Goal: Task Accomplishment & Management: Use online tool/utility

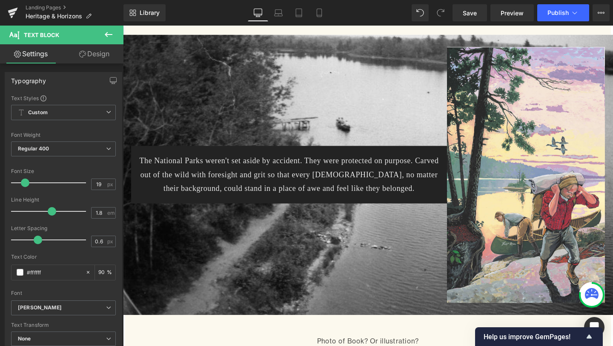
scroll to position [775, 0]
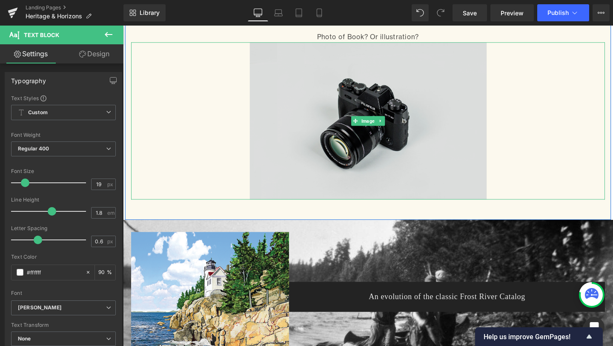
click at [342, 190] on img at bounding box center [380, 125] width 249 height 165
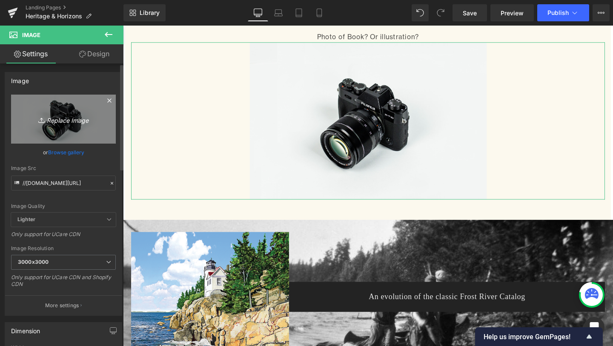
click at [60, 112] on link "Replace Image" at bounding box center [63, 119] width 105 height 49
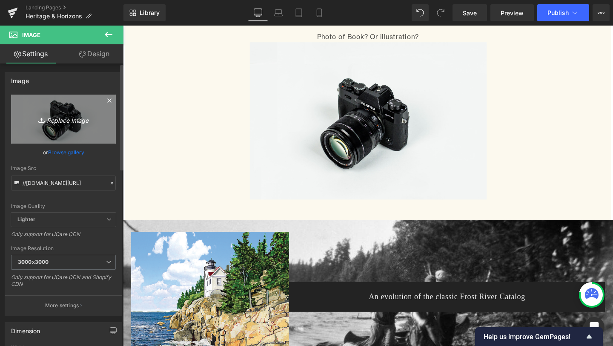
type input "C:\fakepath\22489_HardCover_Book_8-19.2_Mockup.png"
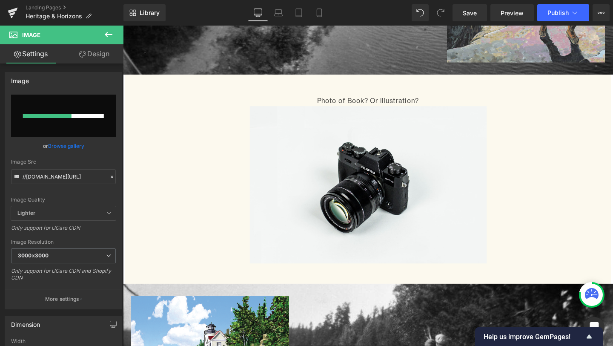
scroll to position [707, 0]
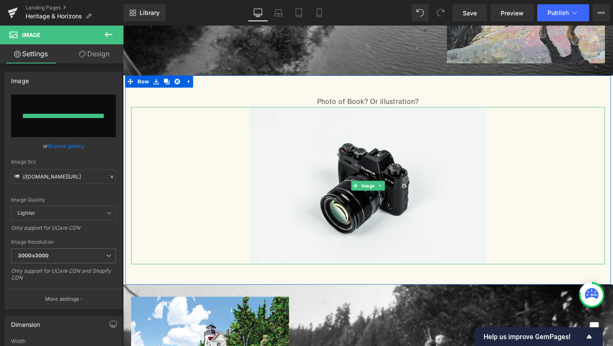
type input "[URL][DOMAIN_NAME]"
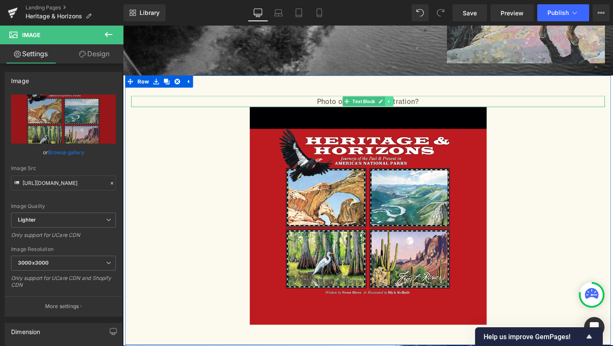
click at [405, 107] on icon at bounding box center [403, 105] width 5 height 5
click at [407, 107] on icon at bounding box center [407, 105] width 5 height 5
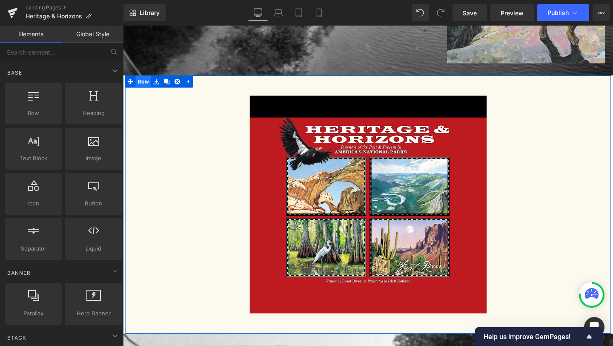
click at [145, 82] on span "Row" at bounding box center [144, 84] width 16 height 13
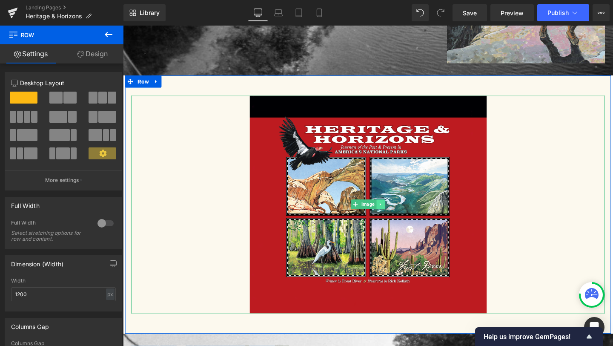
click at [395, 216] on link at bounding box center [394, 213] width 9 height 10
click at [397, 215] on icon at bounding box center [398, 213] width 5 height 5
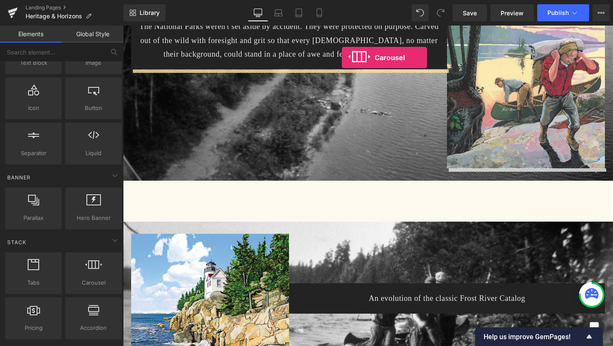
scroll to position [571, 0]
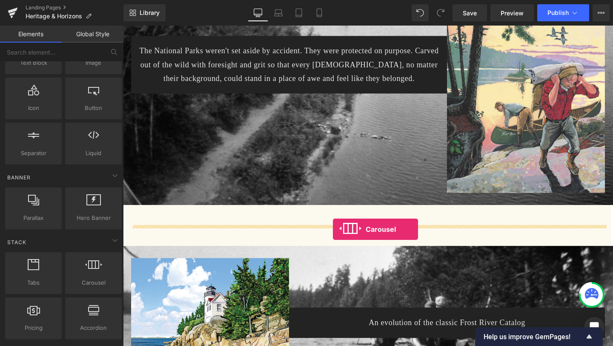
drag, startPoint x: 219, startPoint y: 294, endPoint x: 344, endPoint y: 240, distance: 136.3
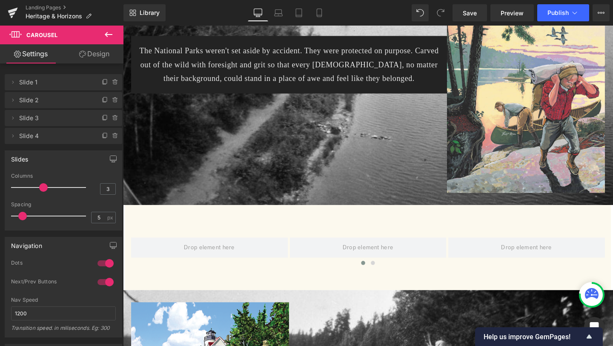
click at [106, 35] on icon at bounding box center [109, 34] width 8 height 5
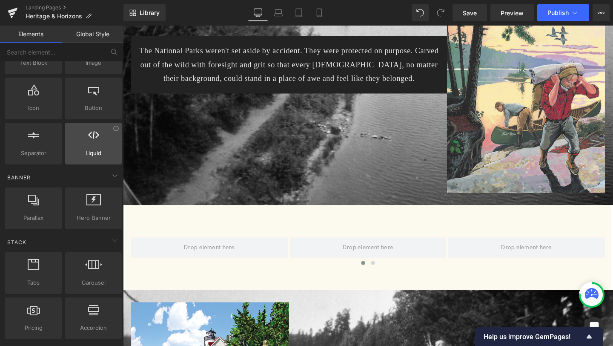
scroll to position [0, 0]
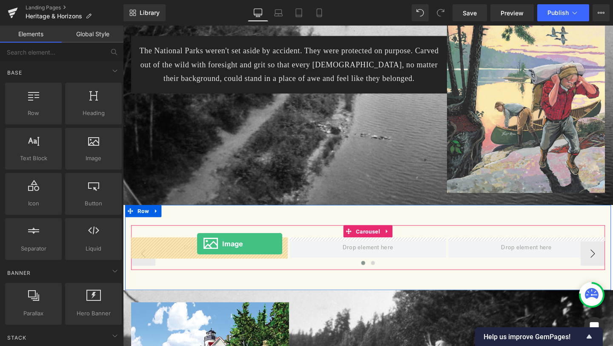
drag, startPoint x: 206, startPoint y: 178, endPoint x: 202, endPoint y: 256, distance: 78.9
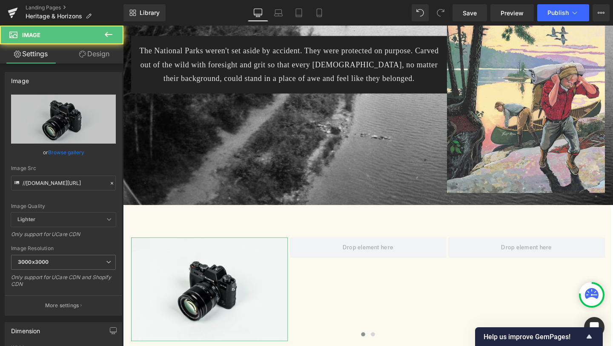
click at [99, 52] on link "Design" at bounding box center [94, 53] width 62 height 19
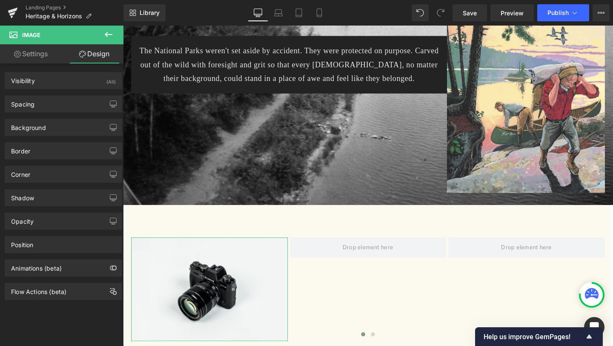
click at [89, 57] on link "Design" at bounding box center [94, 53] width 62 height 19
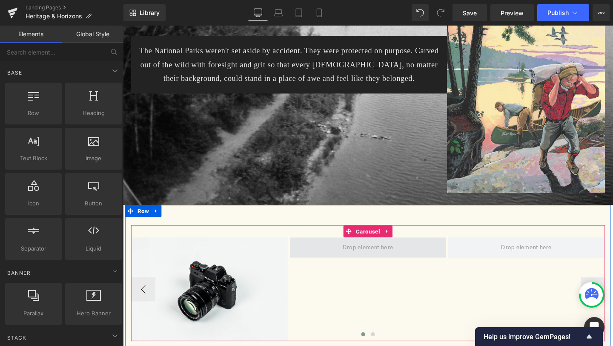
click at [368, 264] on span at bounding box center [380, 259] width 59 height 14
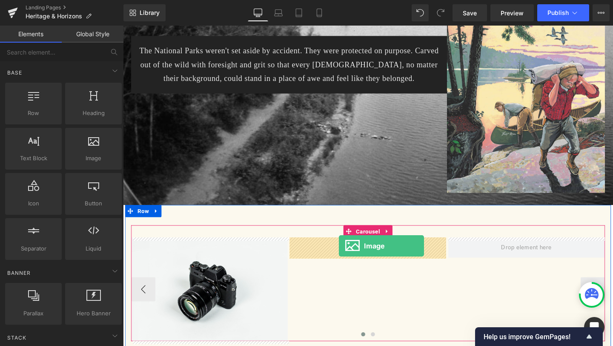
drag, startPoint x: 213, startPoint y: 167, endPoint x: 351, endPoint y: 257, distance: 164.6
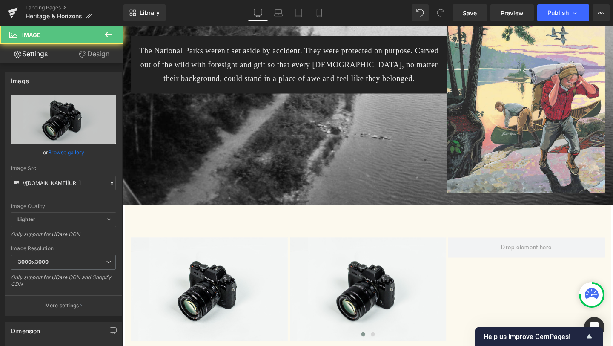
click at [104, 30] on icon at bounding box center [109, 34] width 10 height 10
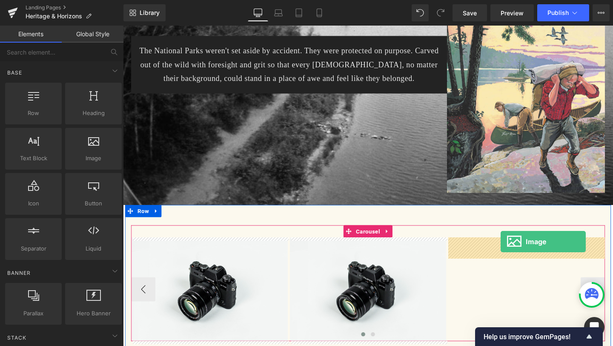
drag, startPoint x: 211, startPoint y: 179, endPoint x: 520, endPoint y: 253, distance: 317.8
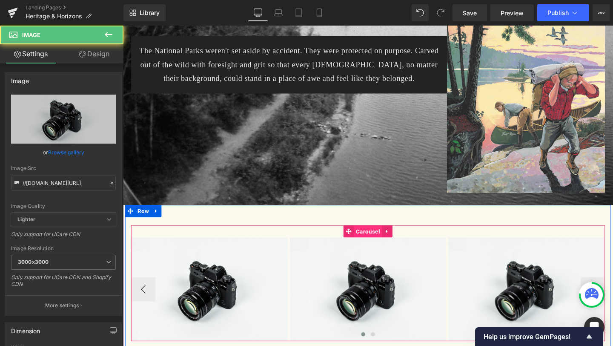
click at [380, 241] on span "Carousel" at bounding box center [380, 242] width 29 height 13
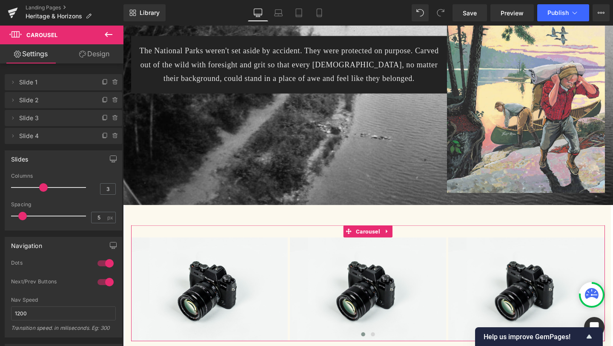
type input "4"
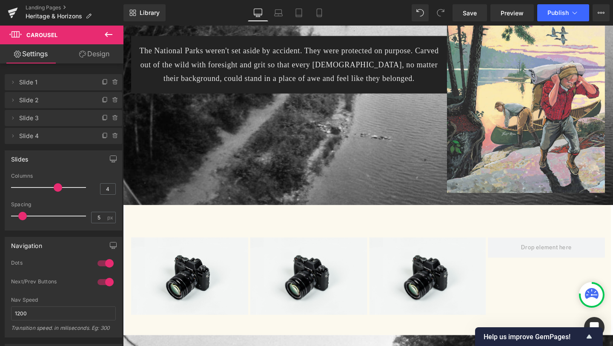
drag, startPoint x: 43, startPoint y: 188, endPoint x: 52, endPoint y: 191, distance: 8.5
click at [52, 191] on div at bounding box center [50, 187] width 71 height 17
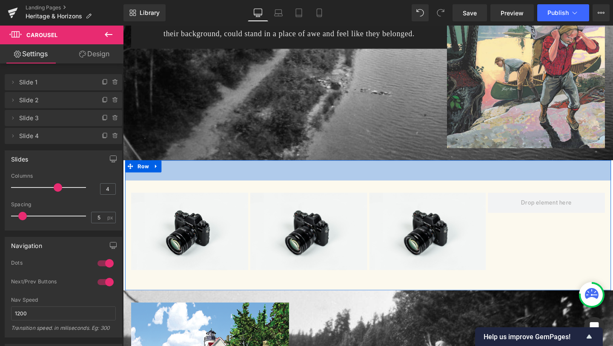
scroll to position [628, 0]
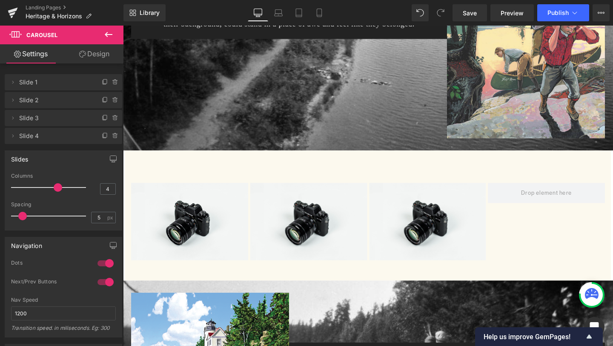
click at [107, 30] on icon at bounding box center [109, 34] width 10 height 10
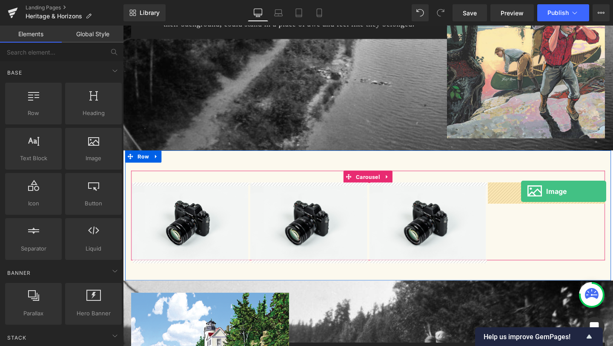
drag, startPoint x: 215, startPoint y: 174, endPoint x: 542, endPoint y: 200, distance: 328.2
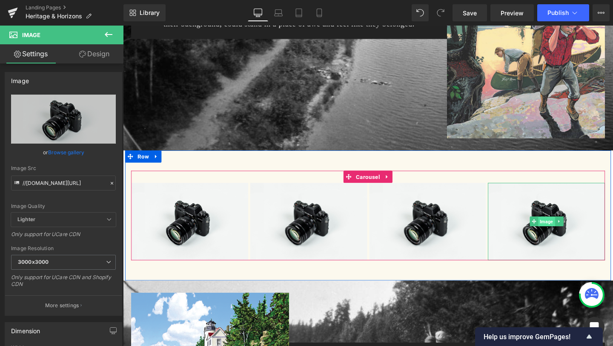
click at [570, 228] on span "Image" at bounding box center [568, 232] width 17 height 10
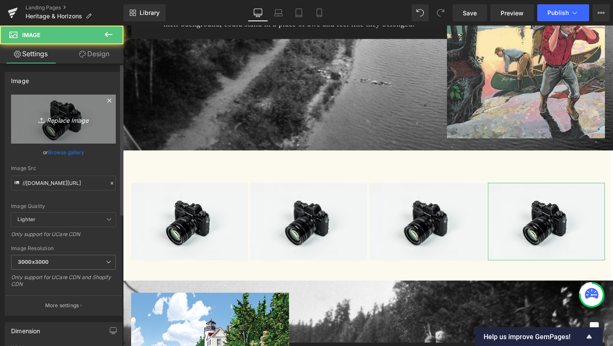
click at [52, 119] on icon "Replace Image" at bounding box center [63, 119] width 68 height 11
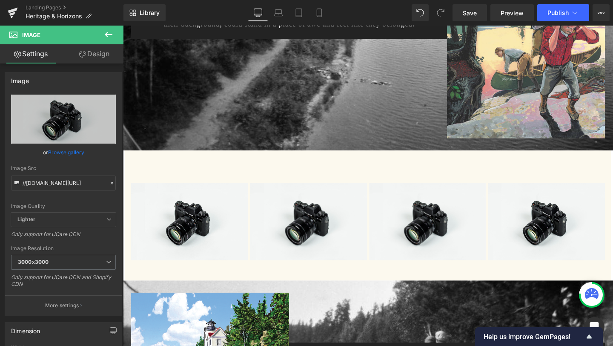
type input "C:\fakepath\22489_HardCover_Book_8-19.2_Mockup.png"
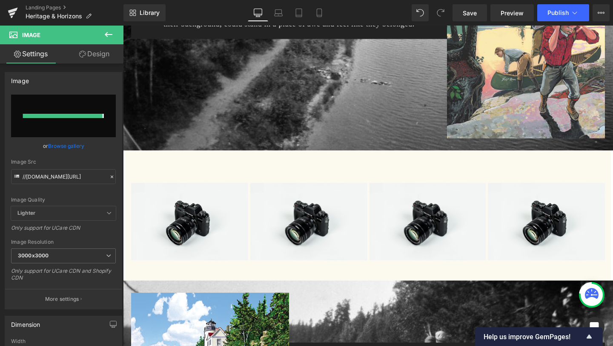
type input "[URL][DOMAIN_NAME]"
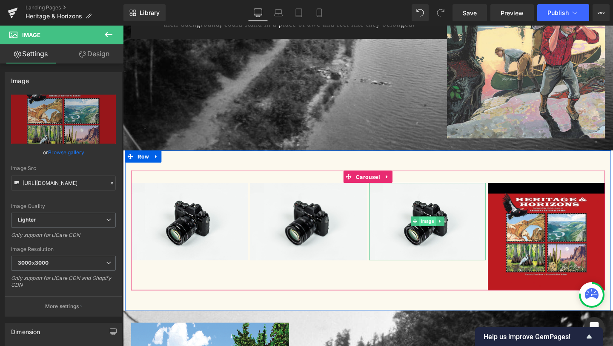
click at [440, 230] on span "Image" at bounding box center [443, 231] width 17 height 10
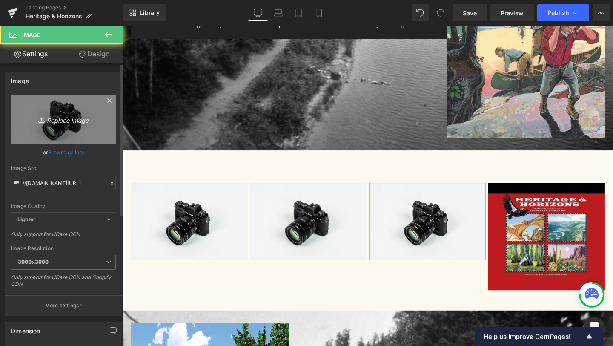
click at [45, 128] on link "Replace Image" at bounding box center [63, 119] width 105 height 49
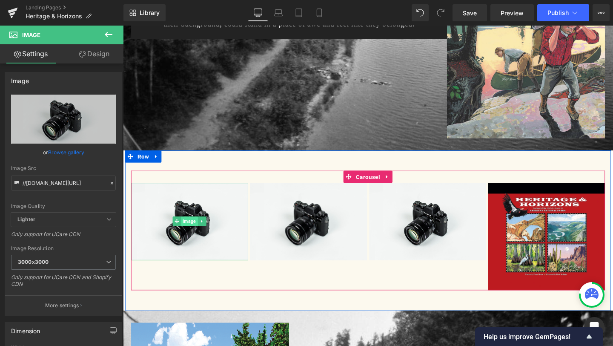
click at [196, 230] on span "Image" at bounding box center [192, 231] width 17 height 10
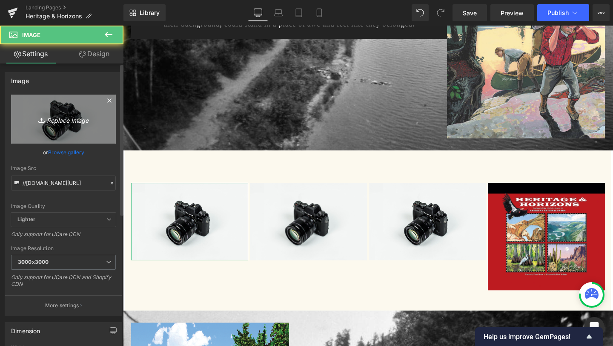
click at [66, 127] on link "Replace Image" at bounding box center [63, 119] width 105 height 49
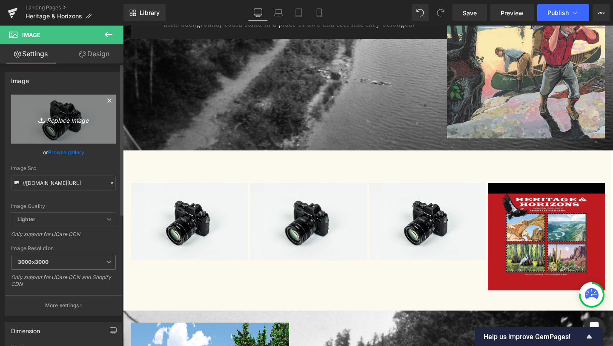
type input "C:\fakepath\Pages from Frost River 2014 Catalog HL1.png"
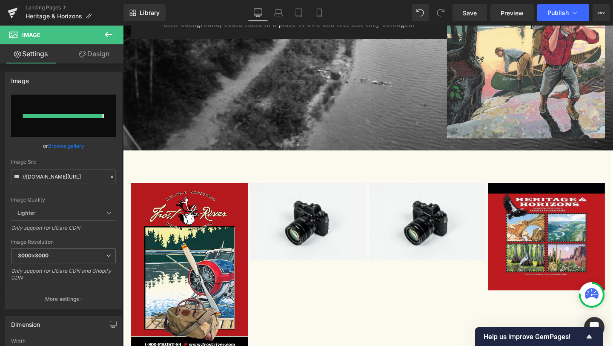
type input "[URL][DOMAIN_NAME]"
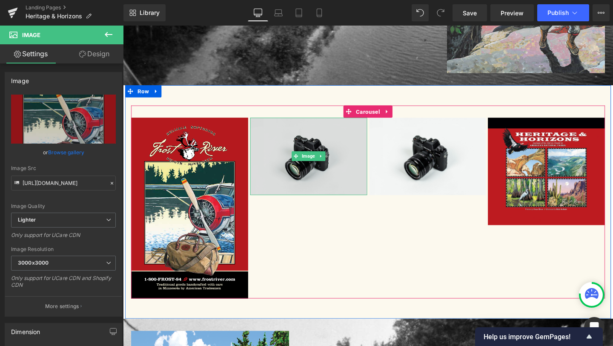
scroll to position [697, 0]
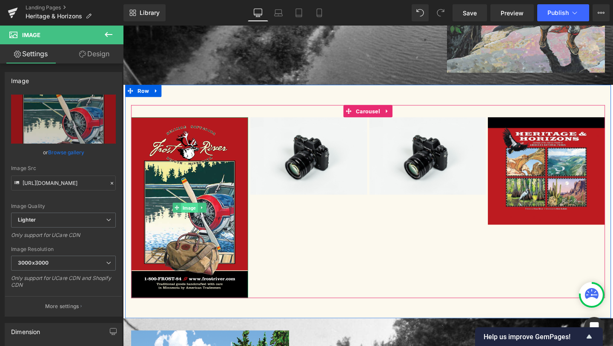
click at [190, 217] on span "Image" at bounding box center [192, 217] width 17 height 10
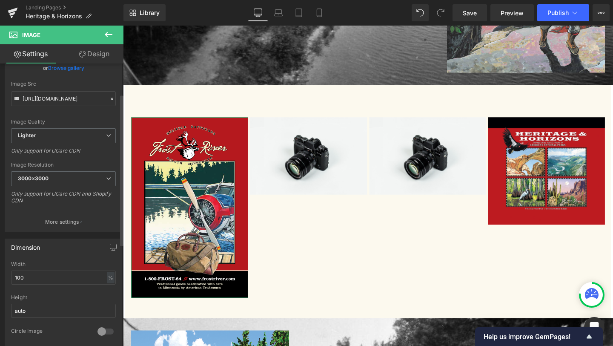
scroll to position [112, 0]
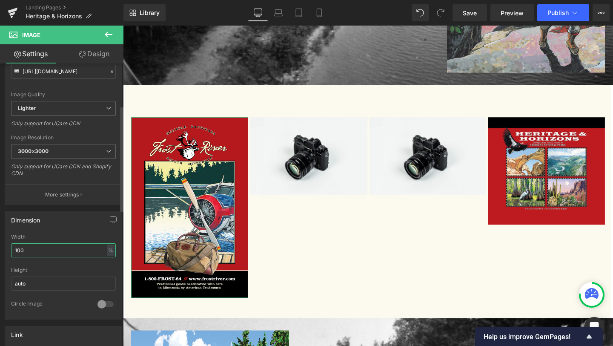
click at [65, 253] on input "100" at bounding box center [63, 250] width 105 height 14
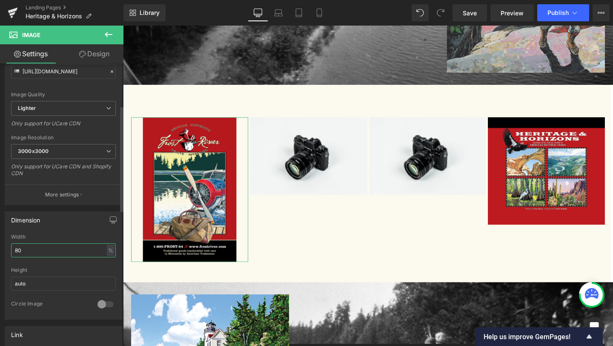
type input "8"
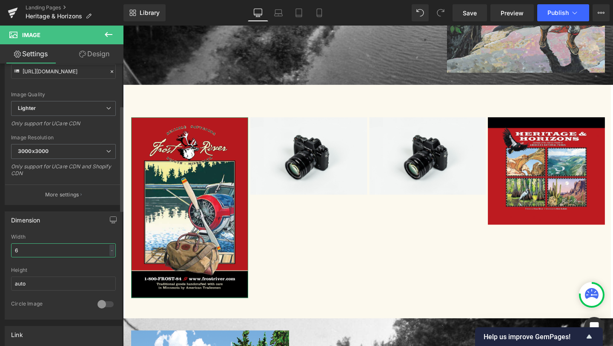
type input "60"
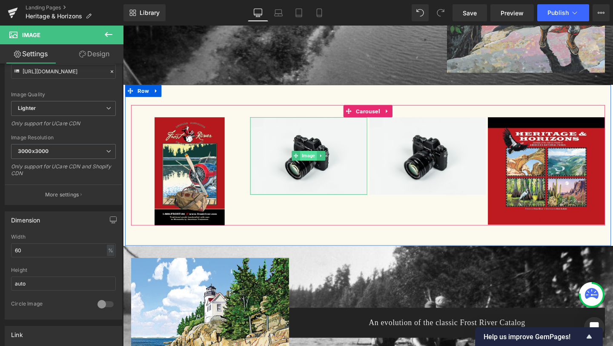
click at [319, 161] on span "Image" at bounding box center [318, 162] width 17 height 10
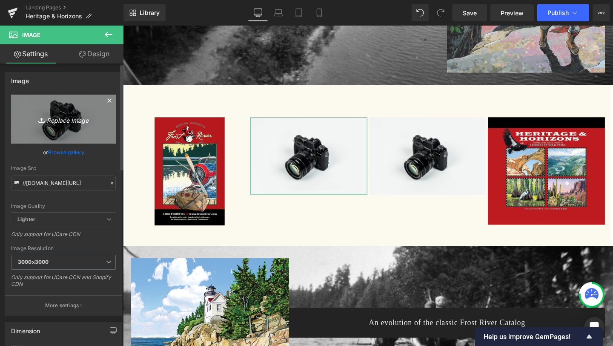
click at [58, 124] on icon "Replace Image" at bounding box center [63, 119] width 68 height 11
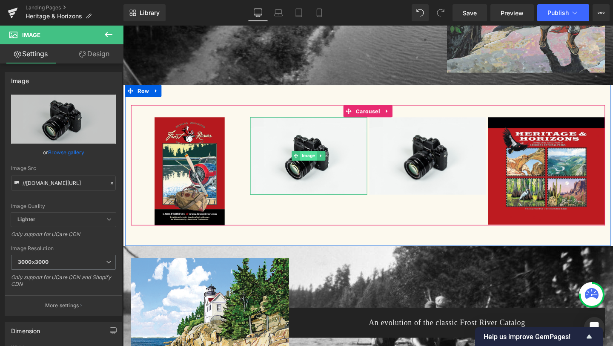
click at [320, 161] on span "Image" at bounding box center [318, 162] width 17 height 10
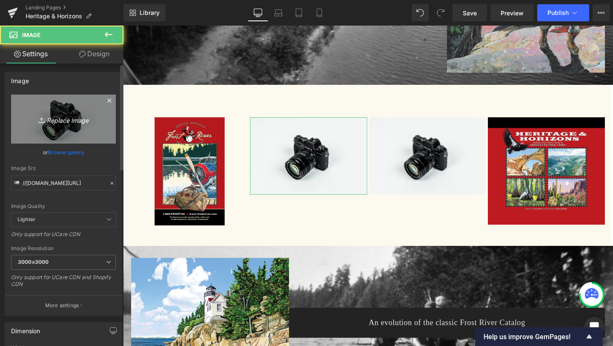
click at [63, 118] on icon "Replace Image" at bounding box center [63, 119] width 68 height 11
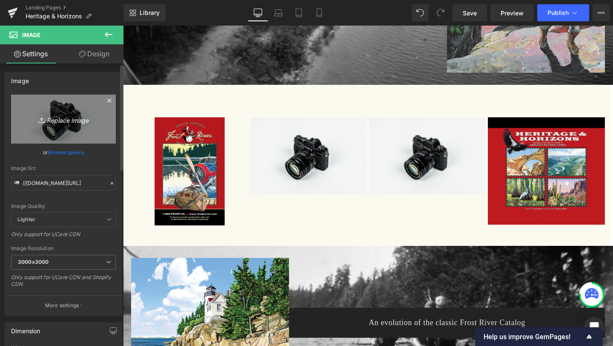
type input "C:\fakepath\Pages from Frost River 2015 Catalog Med.png"
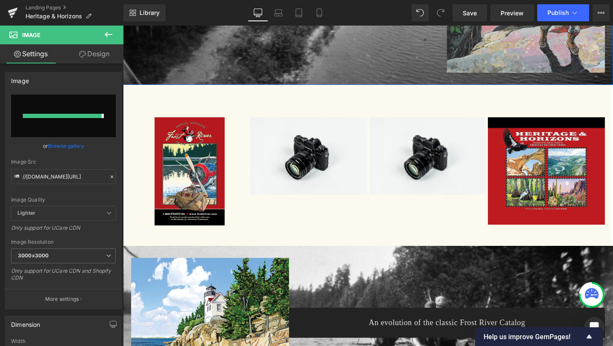
type input "[URL][DOMAIN_NAME]"
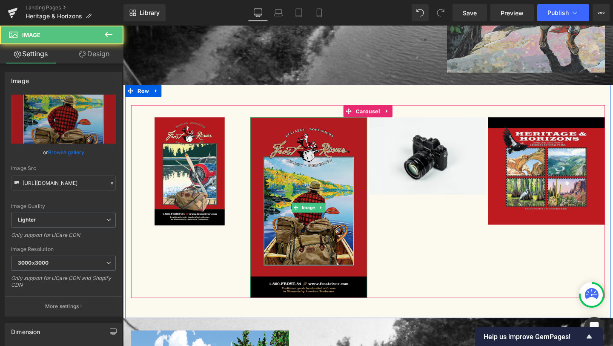
click at [325, 194] on img at bounding box center [318, 217] width 123 height 190
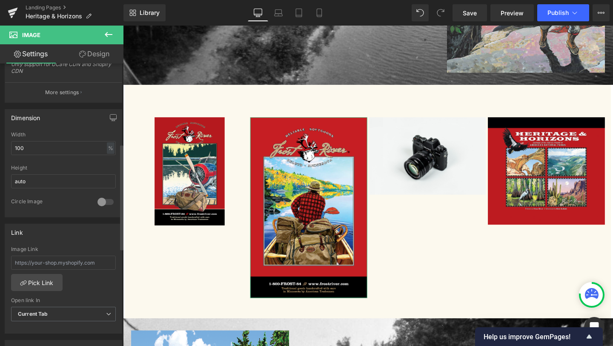
scroll to position [225, 0]
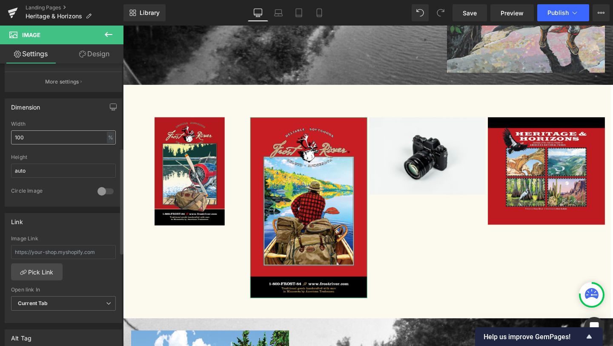
click at [60, 140] on input "100" at bounding box center [63, 137] width 105 height 14
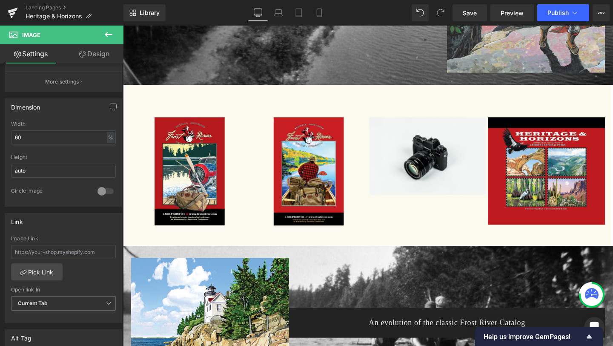
type input "60"
